Goal: Task Accomplishment & Management: Manage account settings

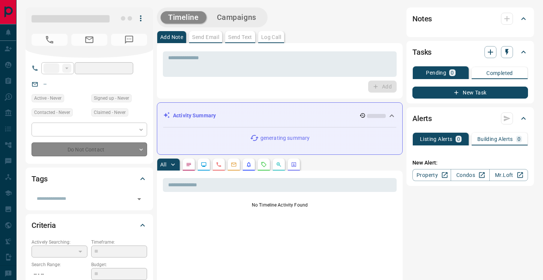
type input "**"
type input "**********"
type input "*"
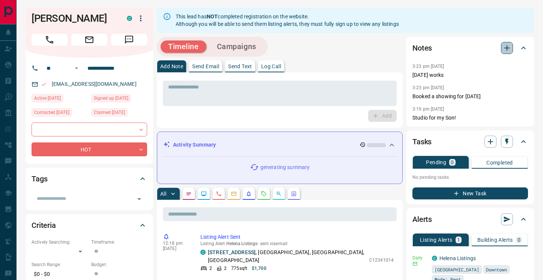
click at [507, 49] on icon "button" at bounding box center [506, 47] width 5 height 5
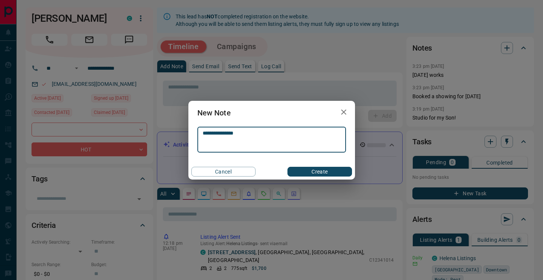
type textarea "**********"
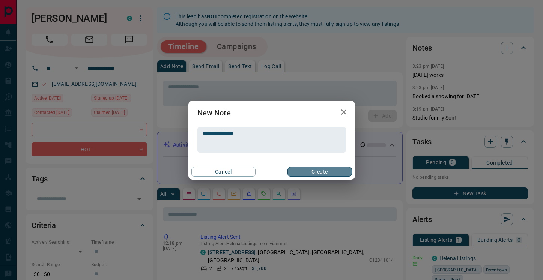
click at [332, 174] on button "Create" at bounding box center [319, 172] width 64 height 10
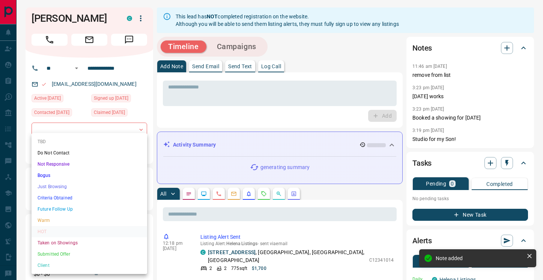
click at [106, 151] on li "Do Not Contact" at bounding box center [90, 152] width 116 height 11
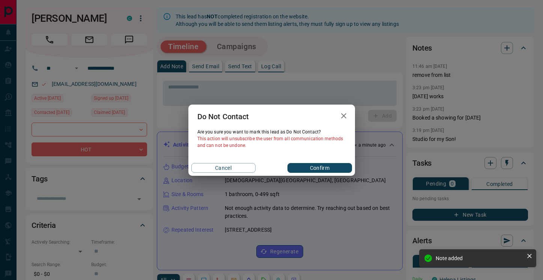
click at [316, 167] on button "Confirm" at bounding box center [319, 168] width 64 height 10
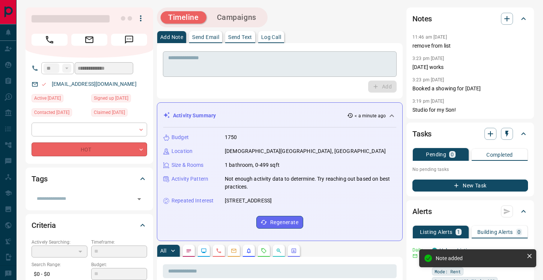
type input "*"
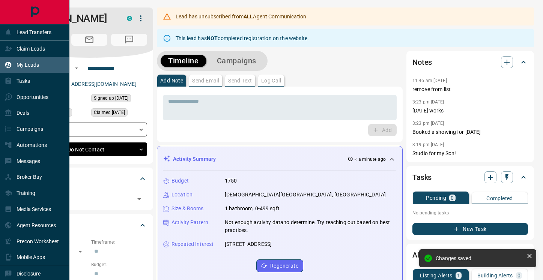
click at [25, 59] on div "My Leads" at bounding box center [22, 65] width 35 height 12
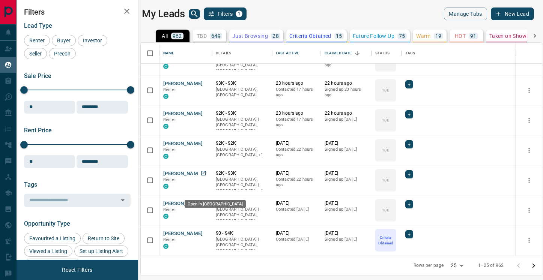
scroll to position [54, 0]
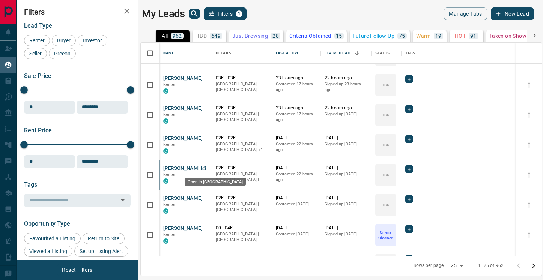
click at [202, 169] on icon "Open in New Tab" at bounding box center [203, 168] width 6 height 6
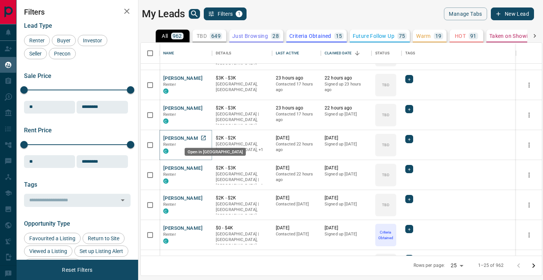
click at [203, 139] on icon "Open in New Tab" at bounding box center [203, 138] width 6 height 6
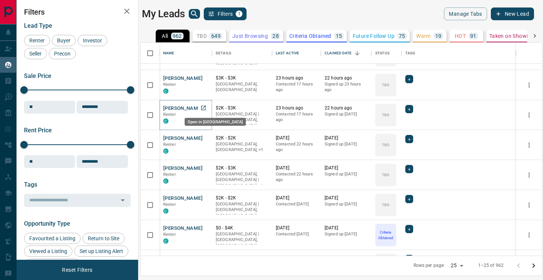
click at [204, 108] on icon "Open in New Tab" at bounding box center [203, 108] width 6 height 6
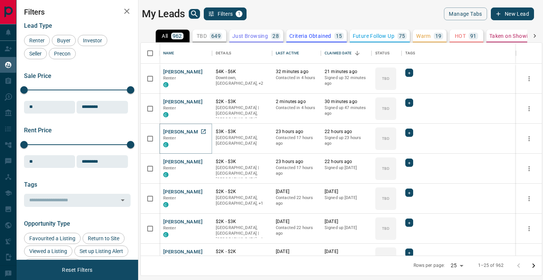
click at [203, 132] on icon "Open in New Tab" at bounding box center [203, 132] width 6 height 6
click at [204, 101] on icon "Open in New Tab" at bounding box center [203, 101] width 5 height 5
click at [205, 70] on icon "Open in New Tab" at bounding box center [203, 71] width 5 height 5
click at [203, 220] on icon "Open in New Tab" at bounding box center [203, 222] width 6 height 6
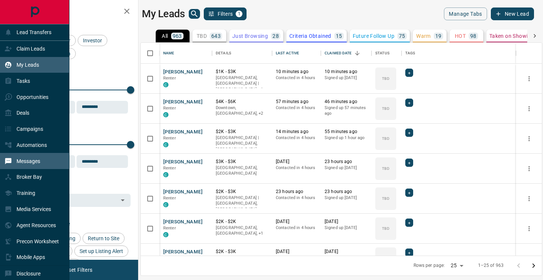
click at [35, 168] on div "Messages" at bounding box center [34, 161] width 69 height 16
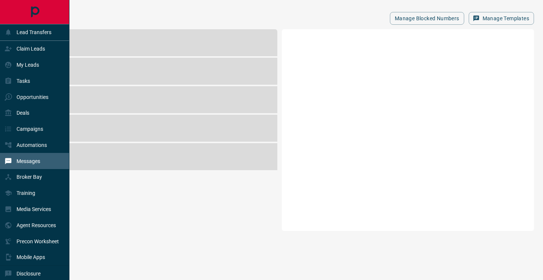
click at [32, 160] on p "Messages" at bounding box center [29, 161] width 24 height 6
